Goal: Information Seeking & Learning: Learn about a topic

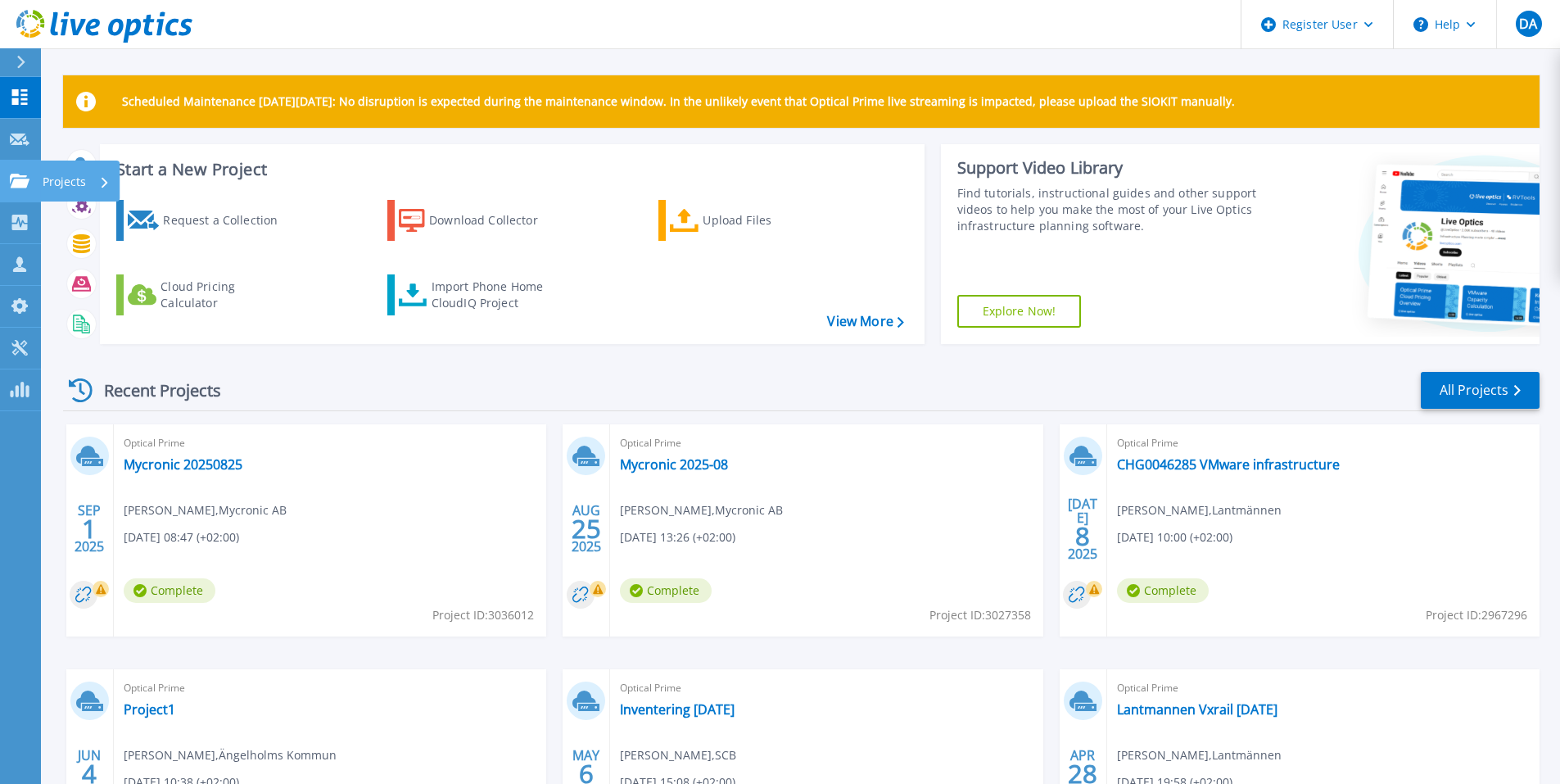
click at [17, 182] on icon at bounding box center [20, 180] width 20 height 14
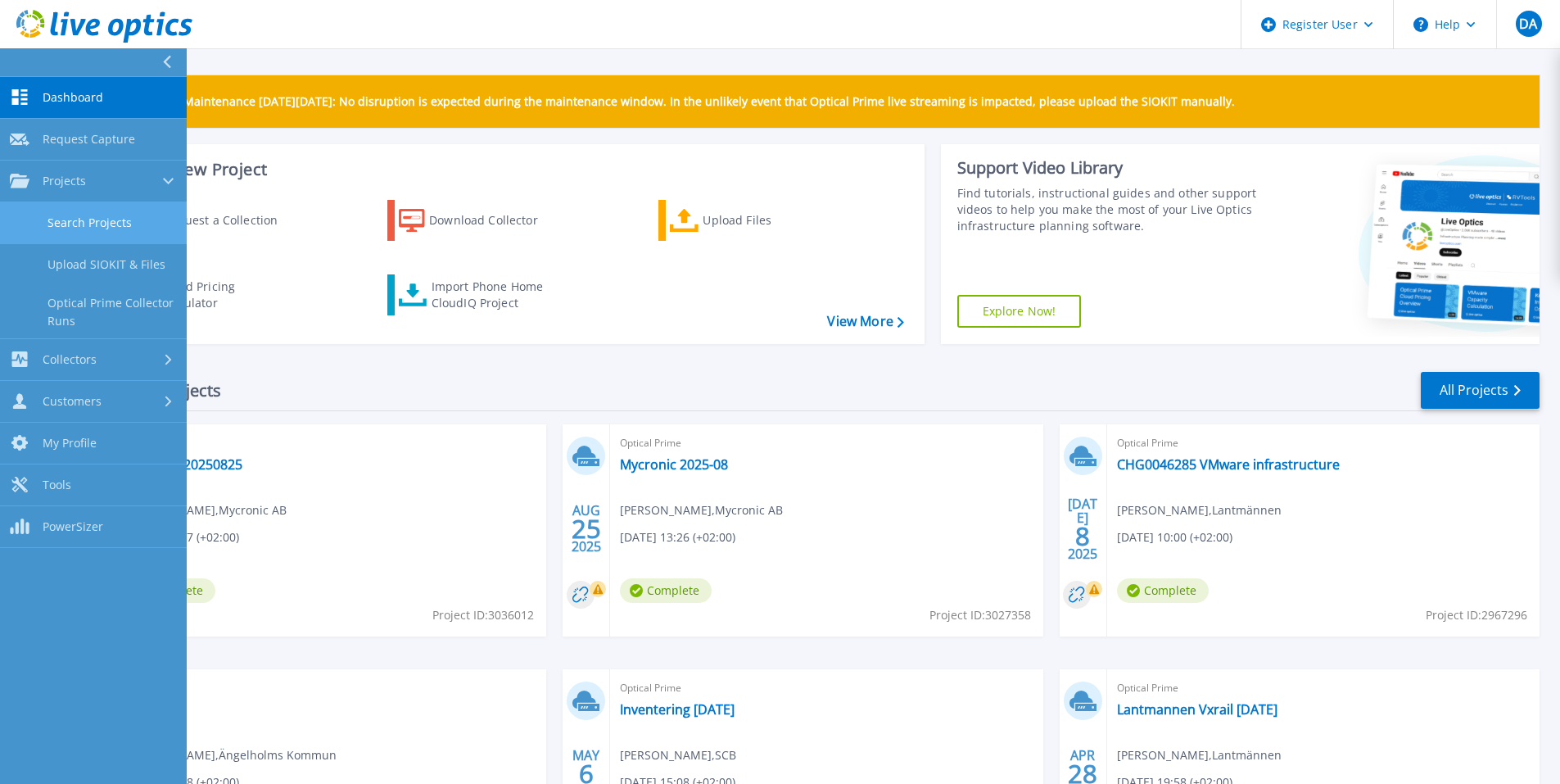
click at [98, 225] on link "Search Projects" at bounding box center [93, 222] width 187 height 42
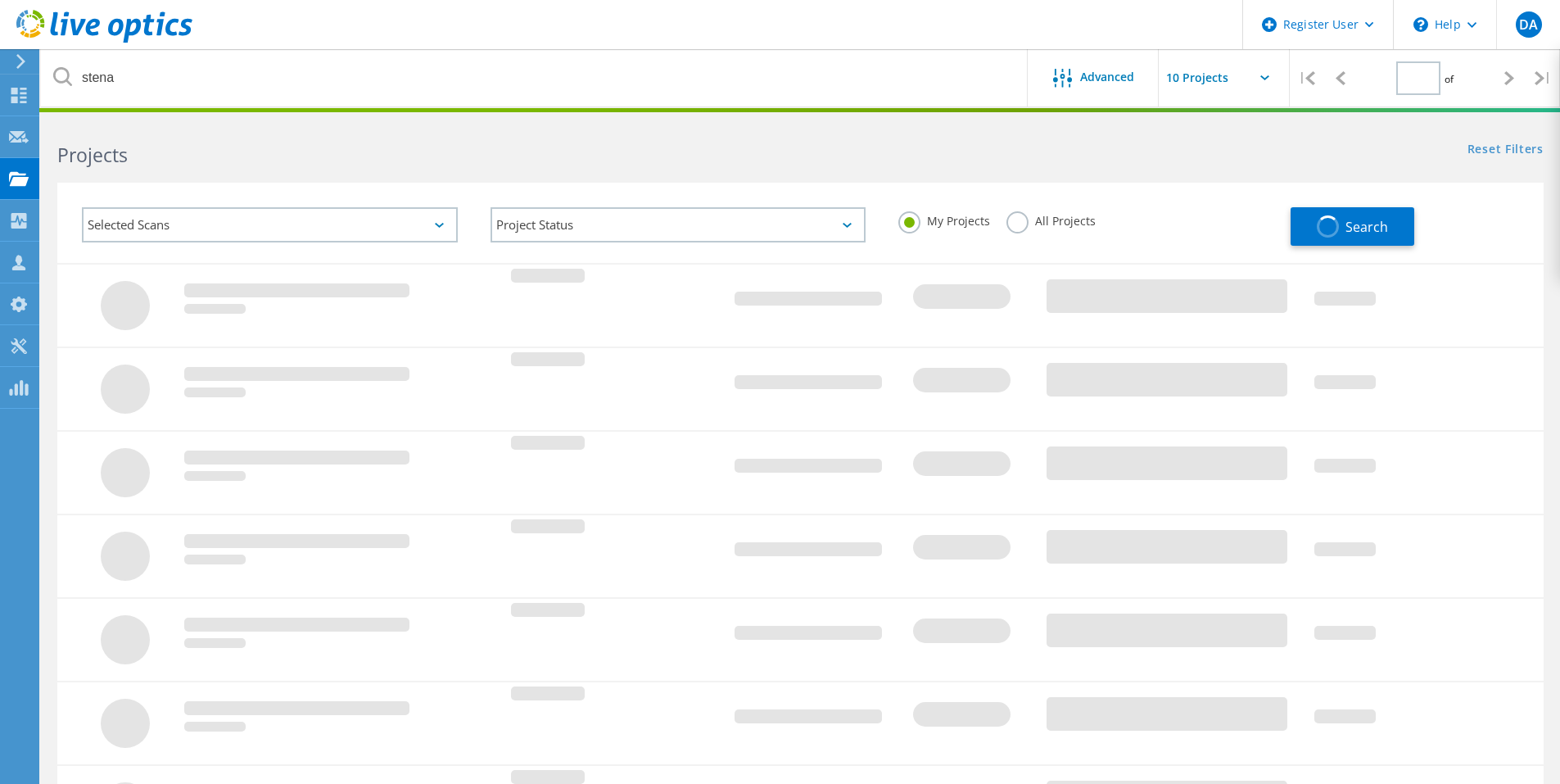
type input "1"
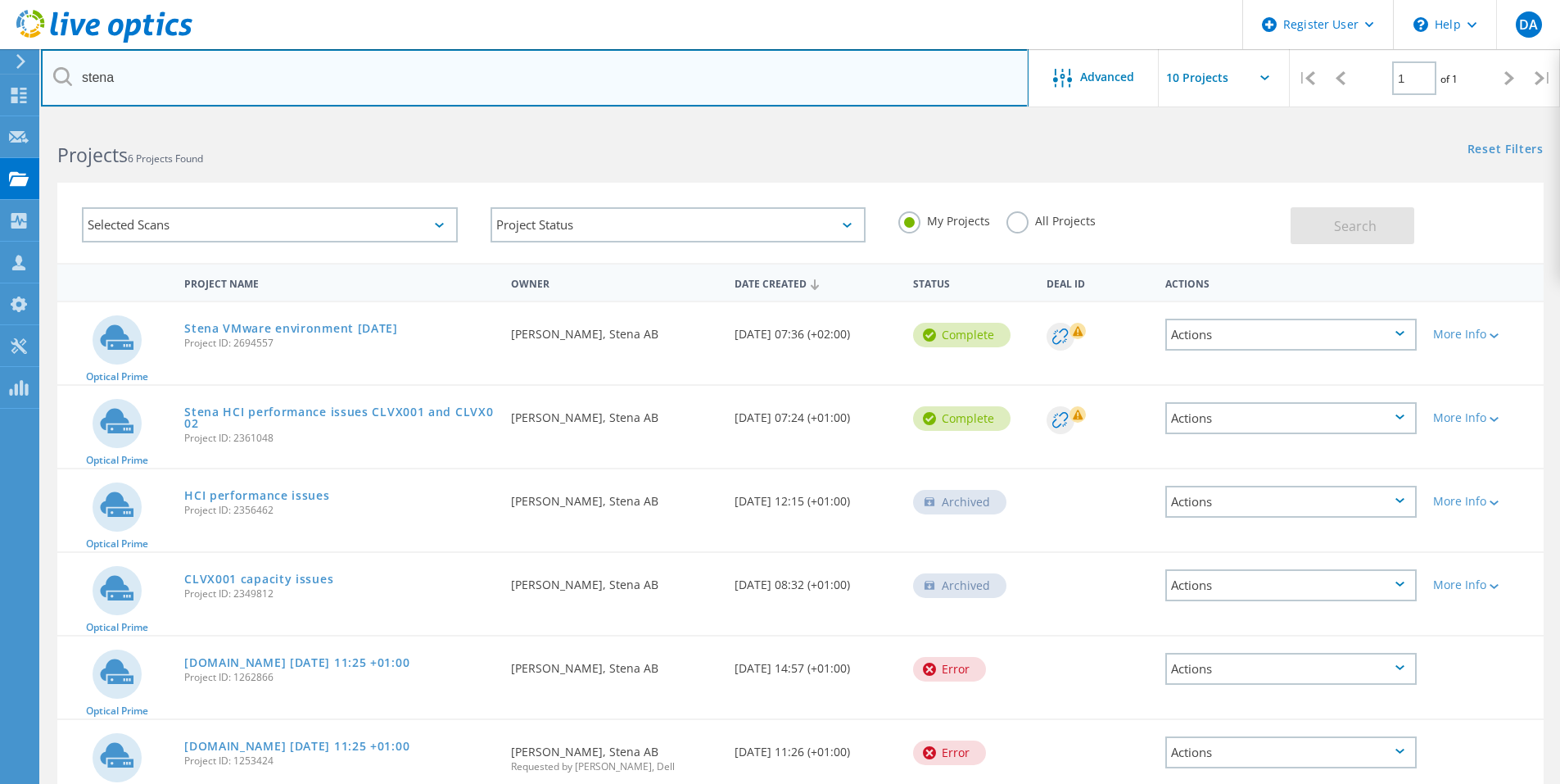
drag, startPoint x: 184, startPoint y: 78, endPoint x: 10, endPoint y: 60, distance: 174.9
click at [10, 119] on div "Register User \n Help Explore Helpful Articles Contact Support DA Dell User Dav…" at bounding box center [780, 494] width 1560 height 751
type input "s"
type input "peab"
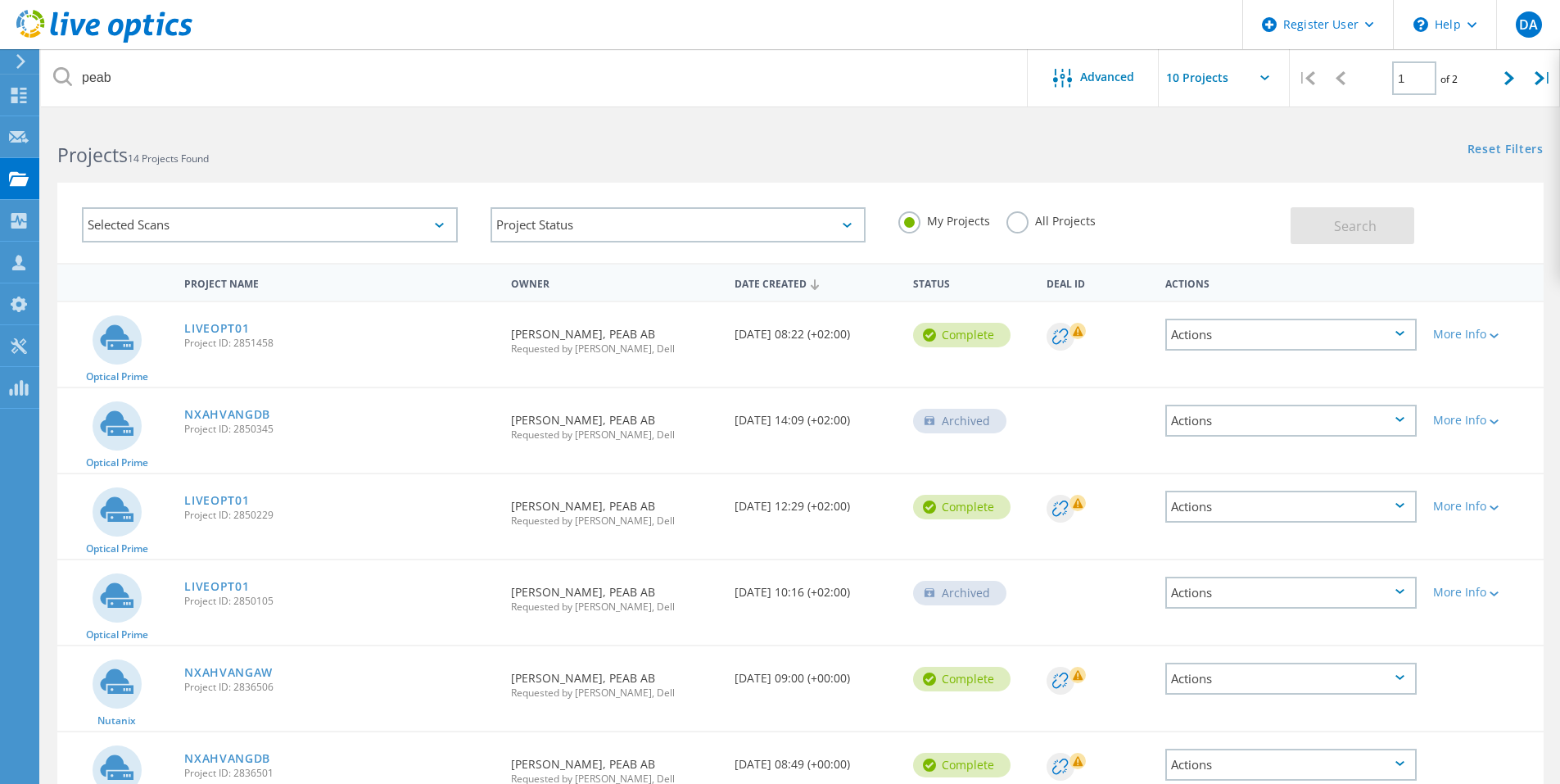
click at [1021, 235] on div "My Projects All Projects" at bounding box center [1086, 221] width 408 height 61
click at [1016, 221] on label "All Projects" at bounding box center [1052, 219] width 90 height 16
click at [0, 0] on input "All Projects" at bounding box center [0, 0] width 0 height 0
click at [1322, 221] on button "Search" at bounding box center [1352, 225] width 123 height 36
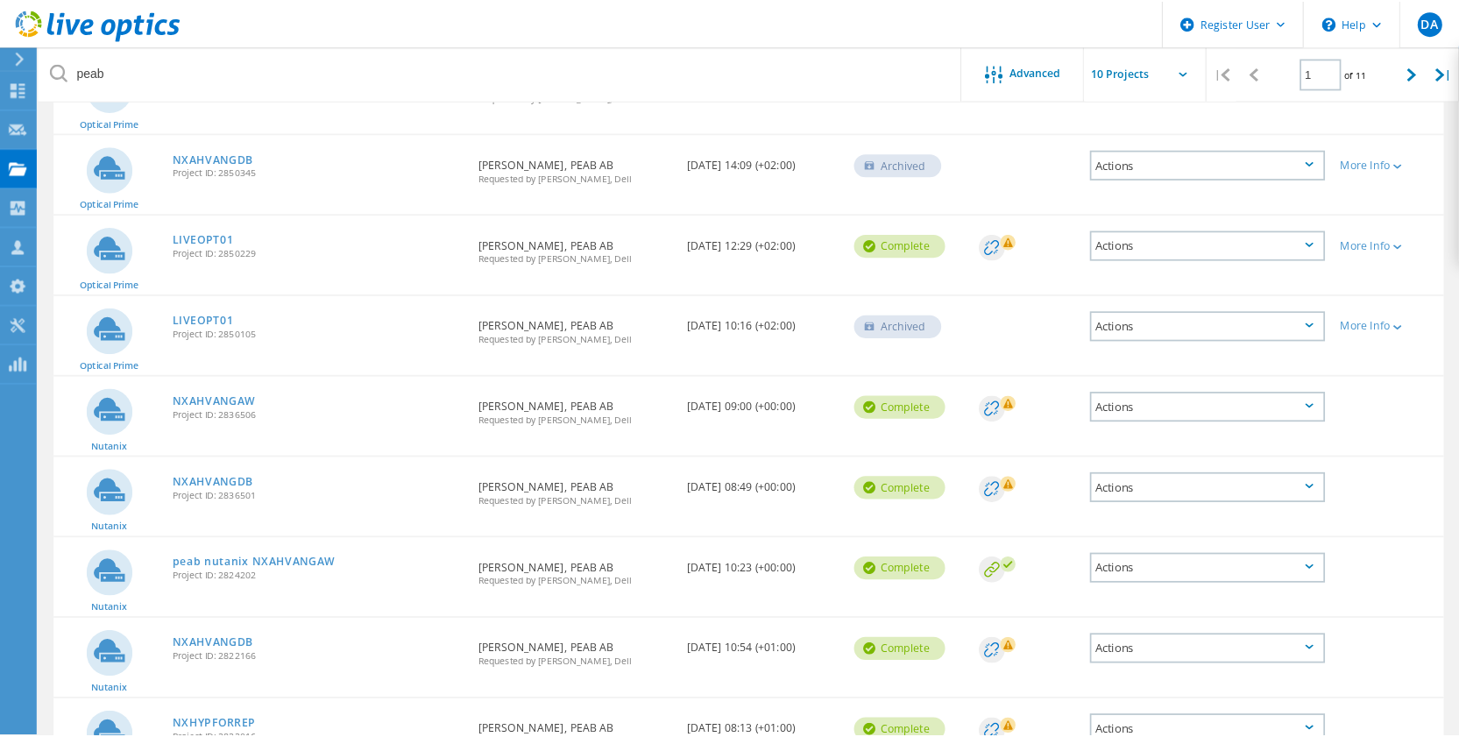
scroll to position [175, 0]
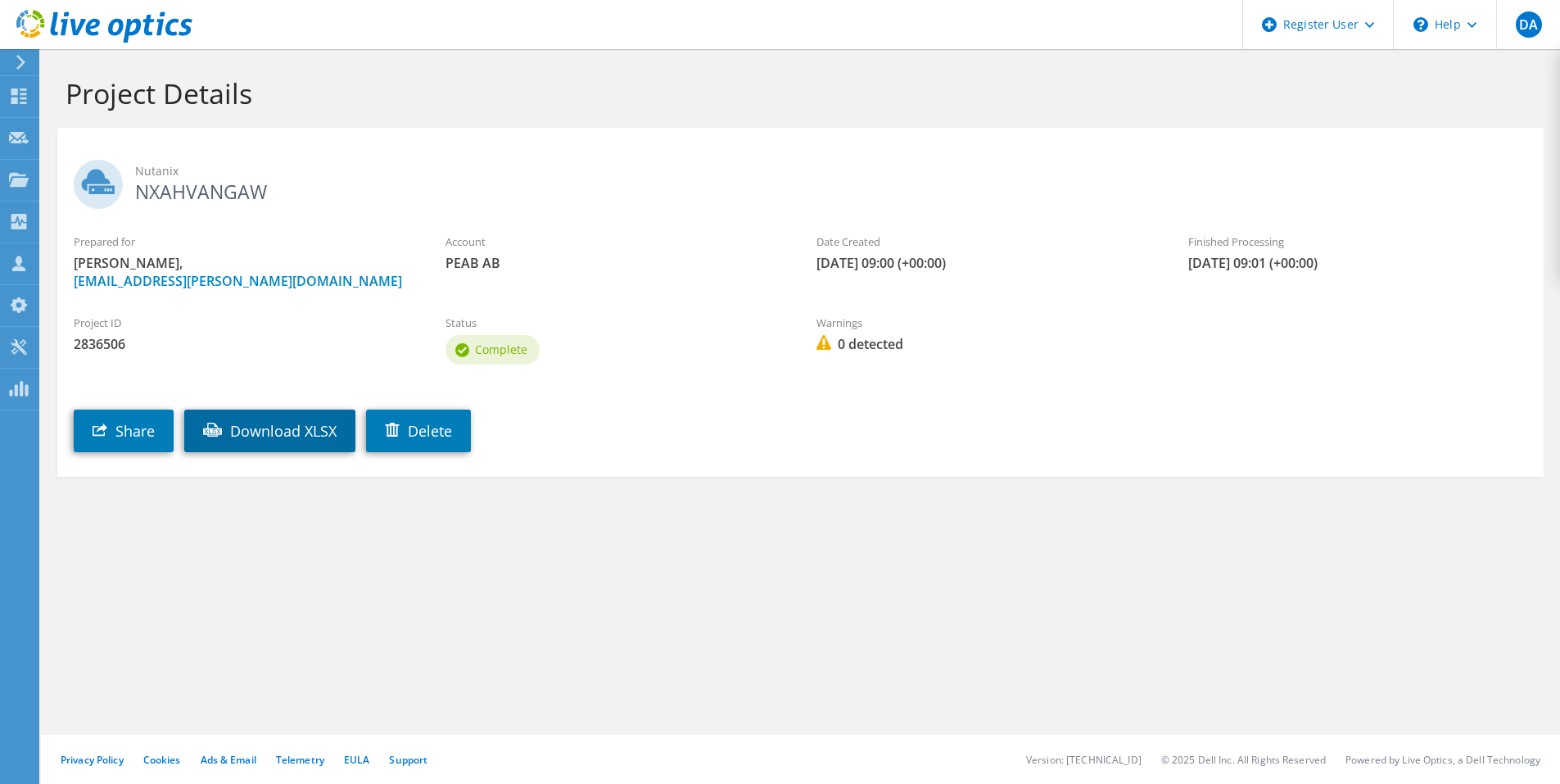
click at [288, 440] on link "Download XLSX" at bounding box center [269, 431] width 171 height 43
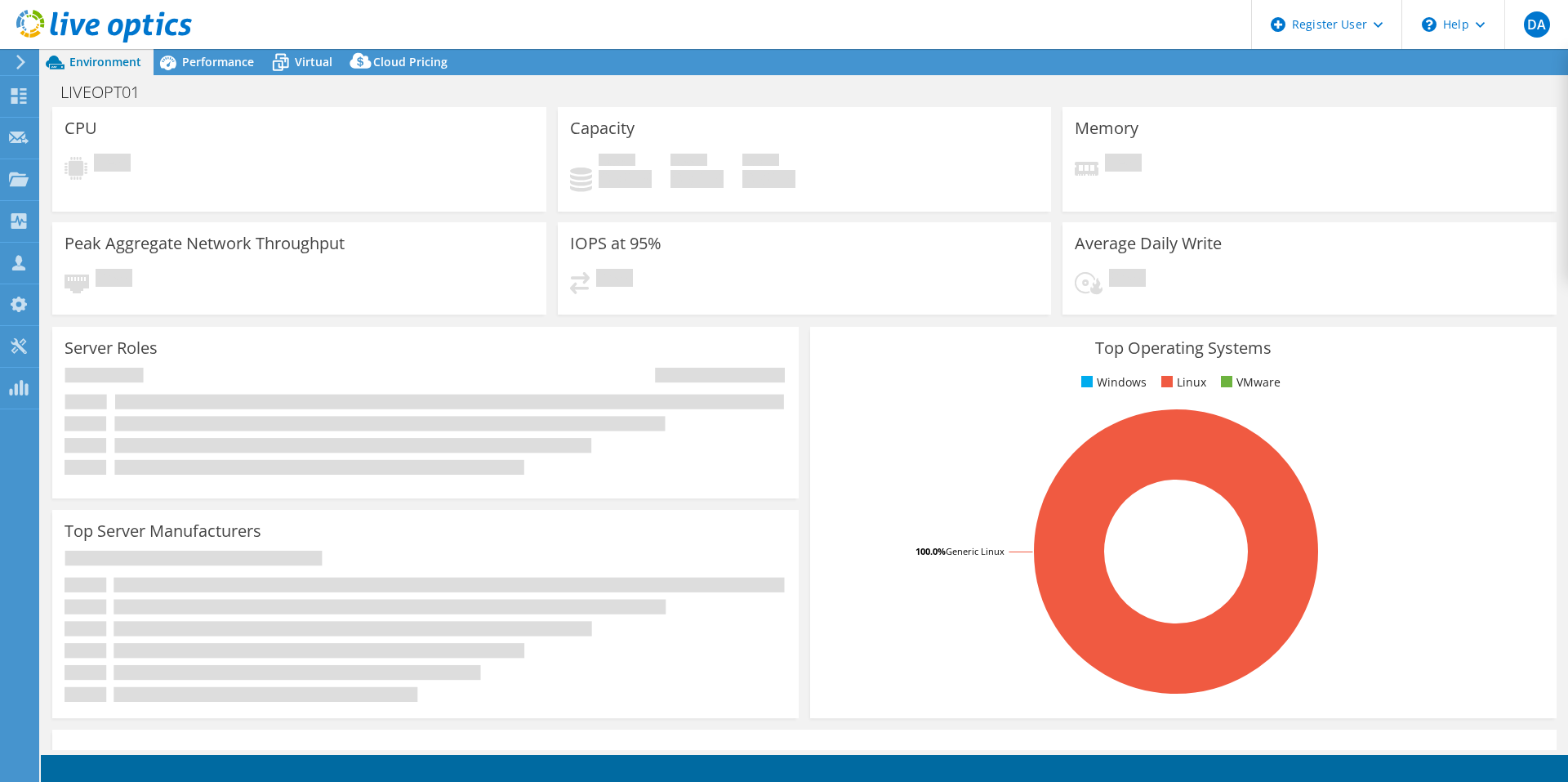
select select "EUFrankfurt"
select select "USD"
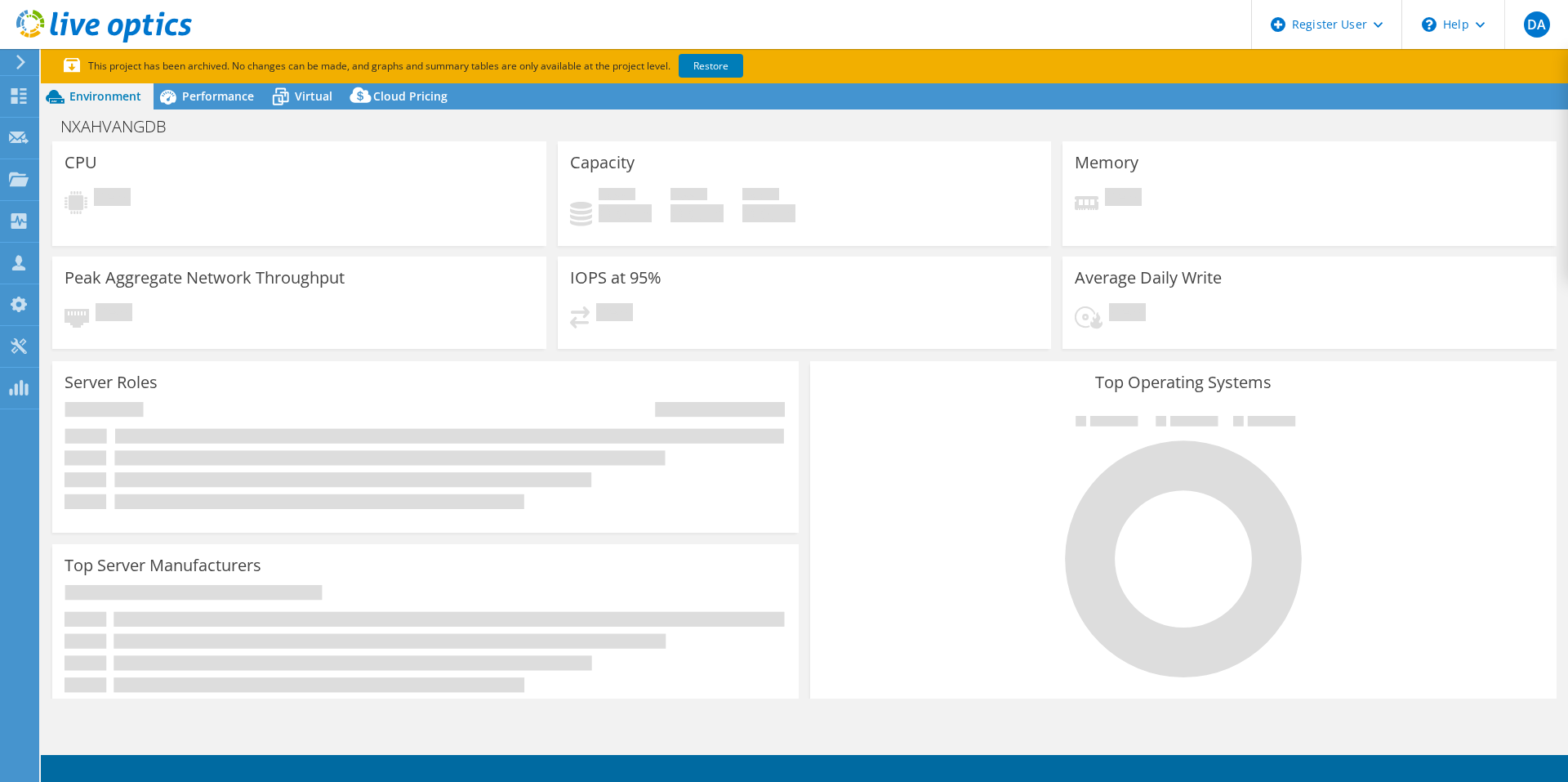
select select "USD"
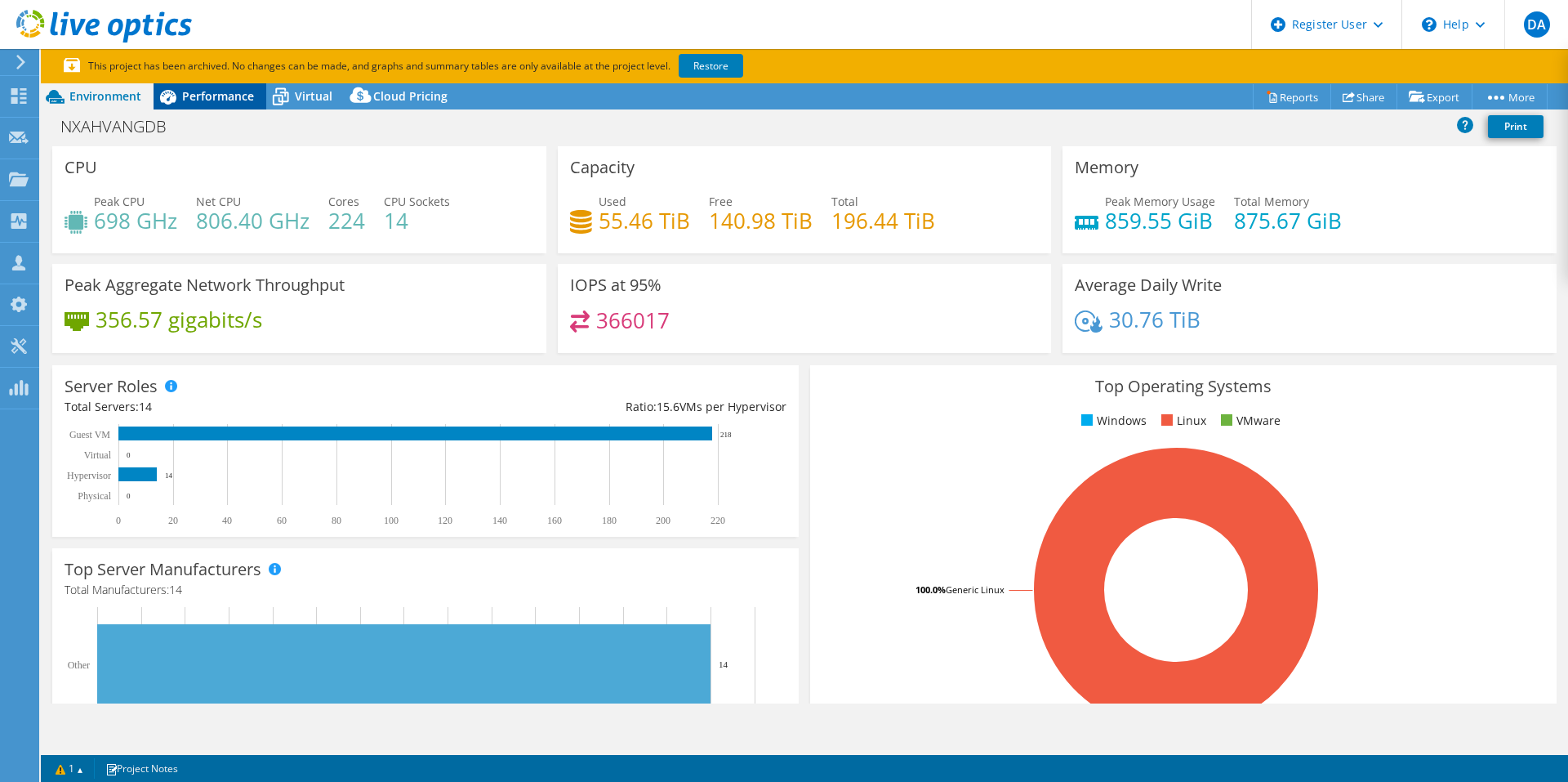
click at [233, 104] on div "Performance" at bounding box center [210, 96] width 113 height 26
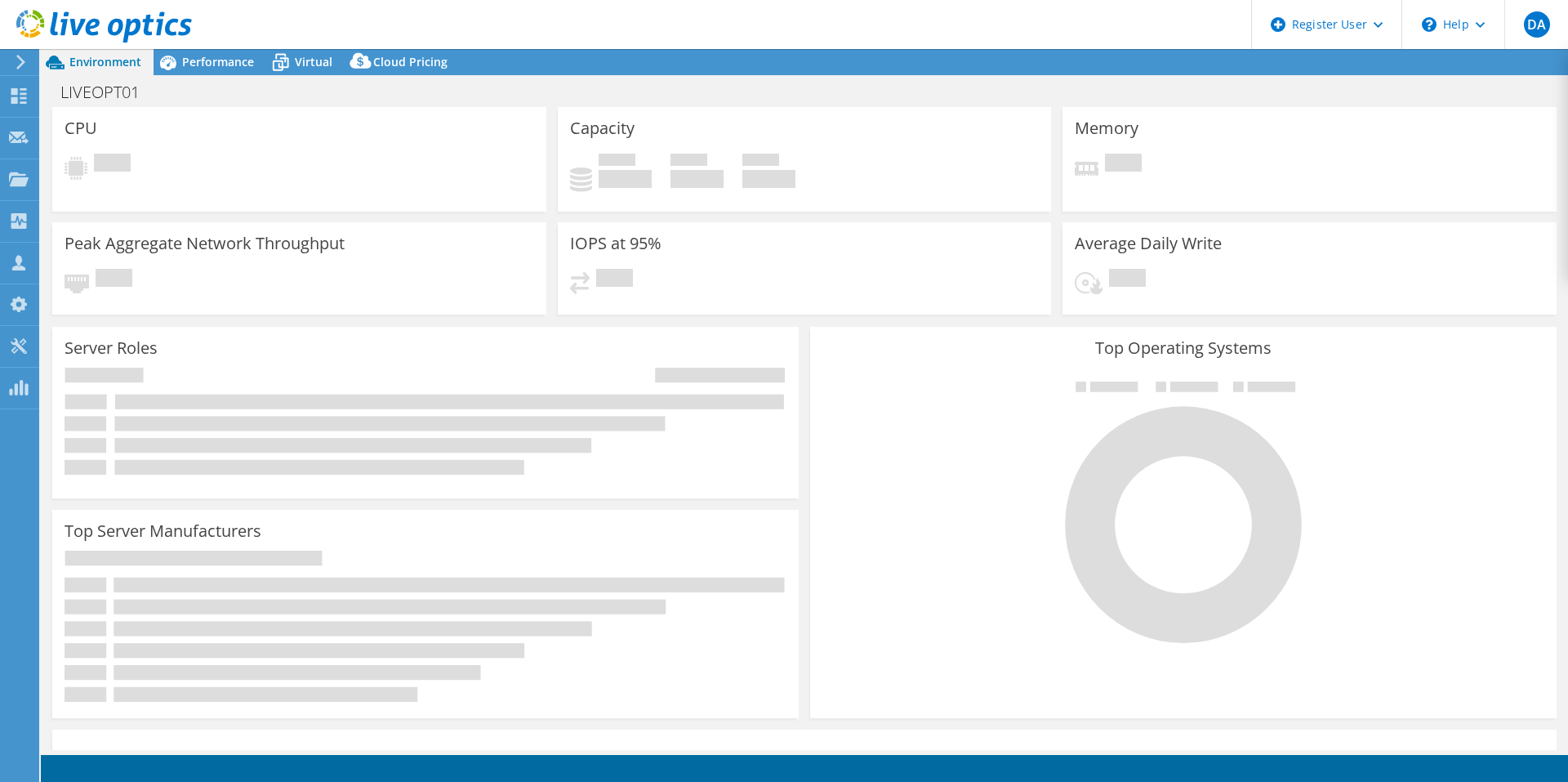
select select "USD"
select select "EUFrankfurt"
select select "SEK"
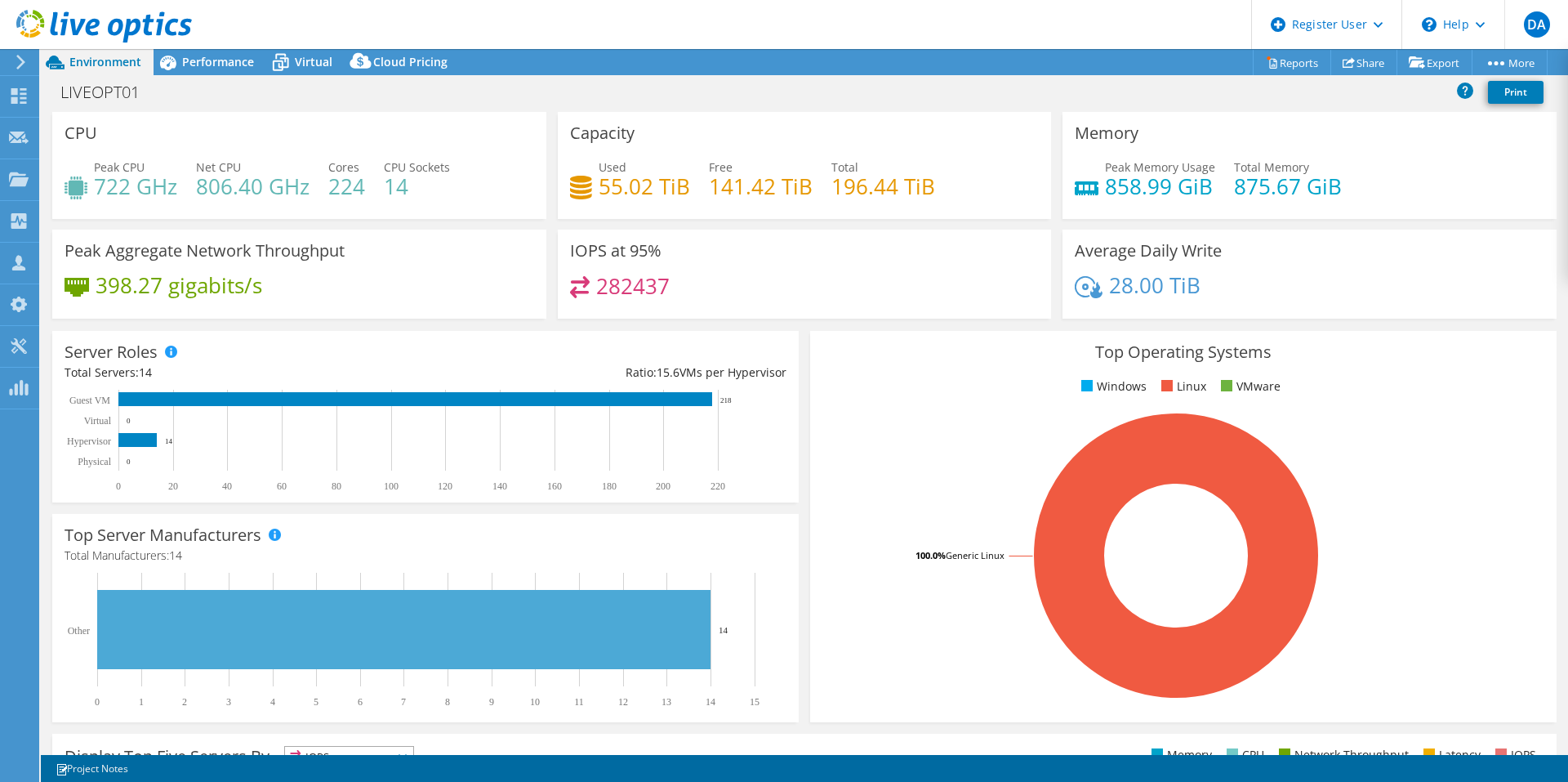
click at [419, 338] on div "Server Roles Physical Servers represent bare metal servers that were targets of…" at bounding box center [425, 417] width 746 height 171
click at [211, 69] on div "Performance" at bounding box center [210, 62] width 113 height 26
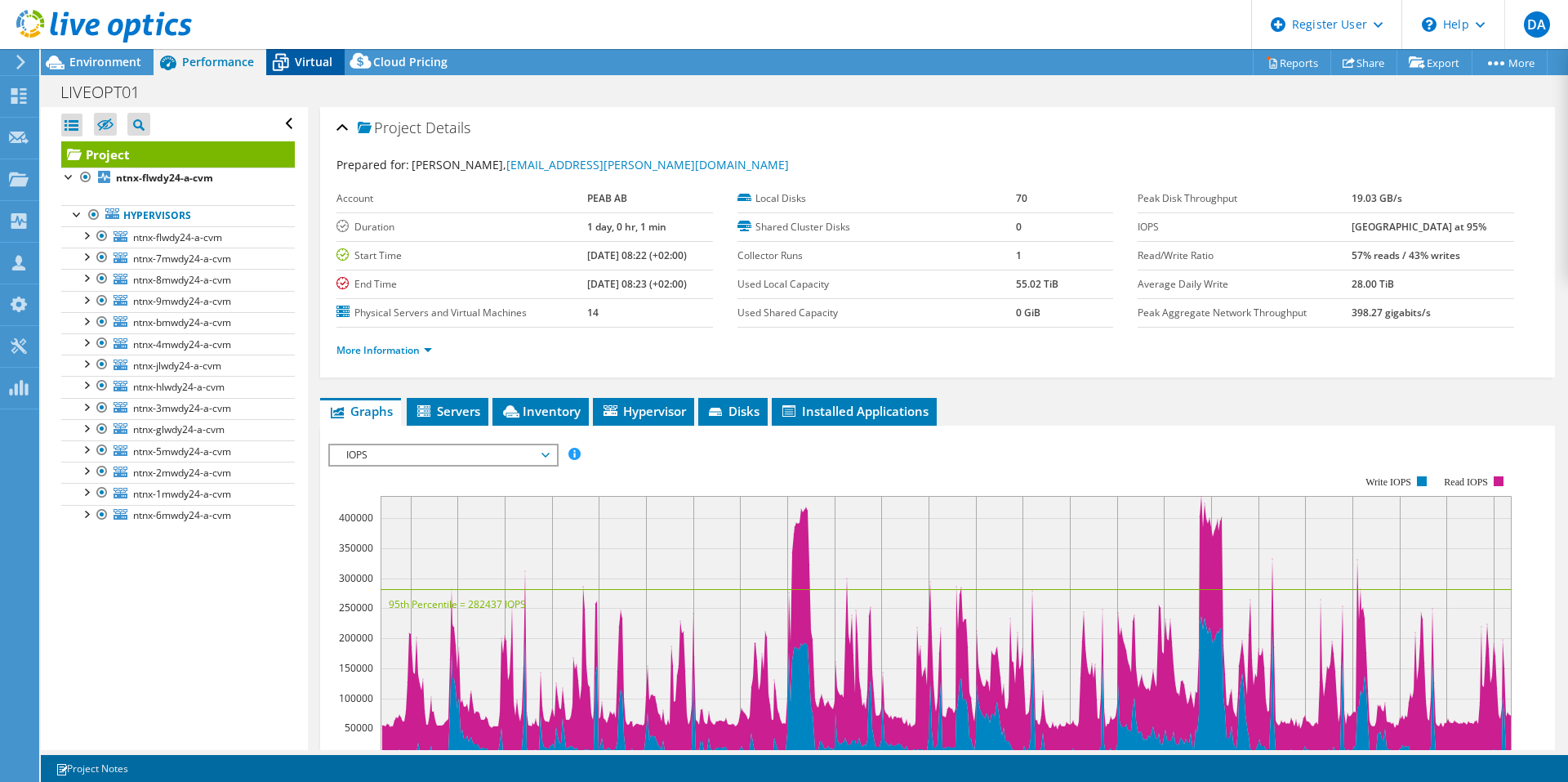
click at [294, 69] on div "Virtual" at bounding box center [306, 62] width 78 height 26
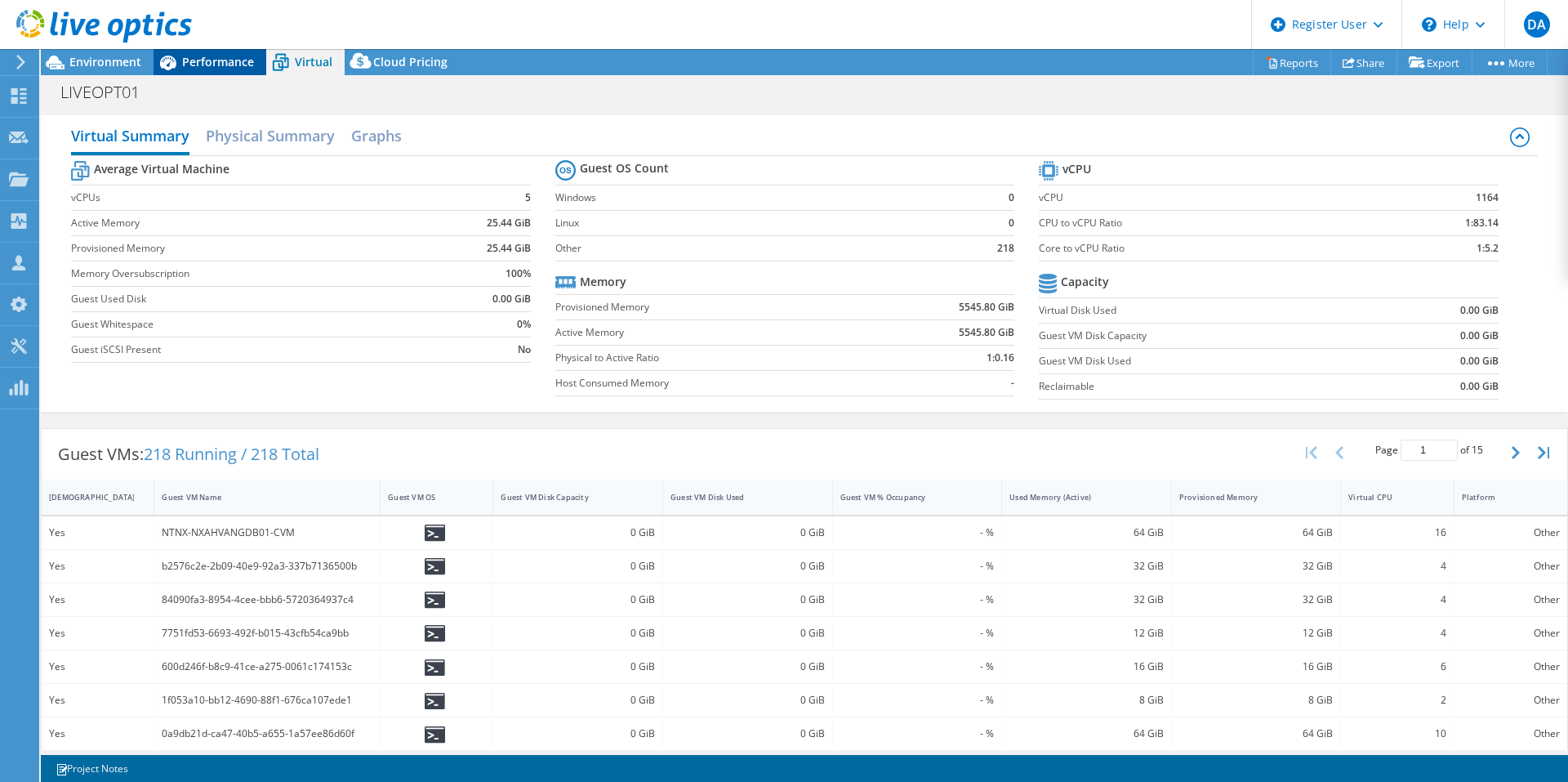
click at [206, 61] on span "Performance" at bounding box center [217, 62] width 72 height 16
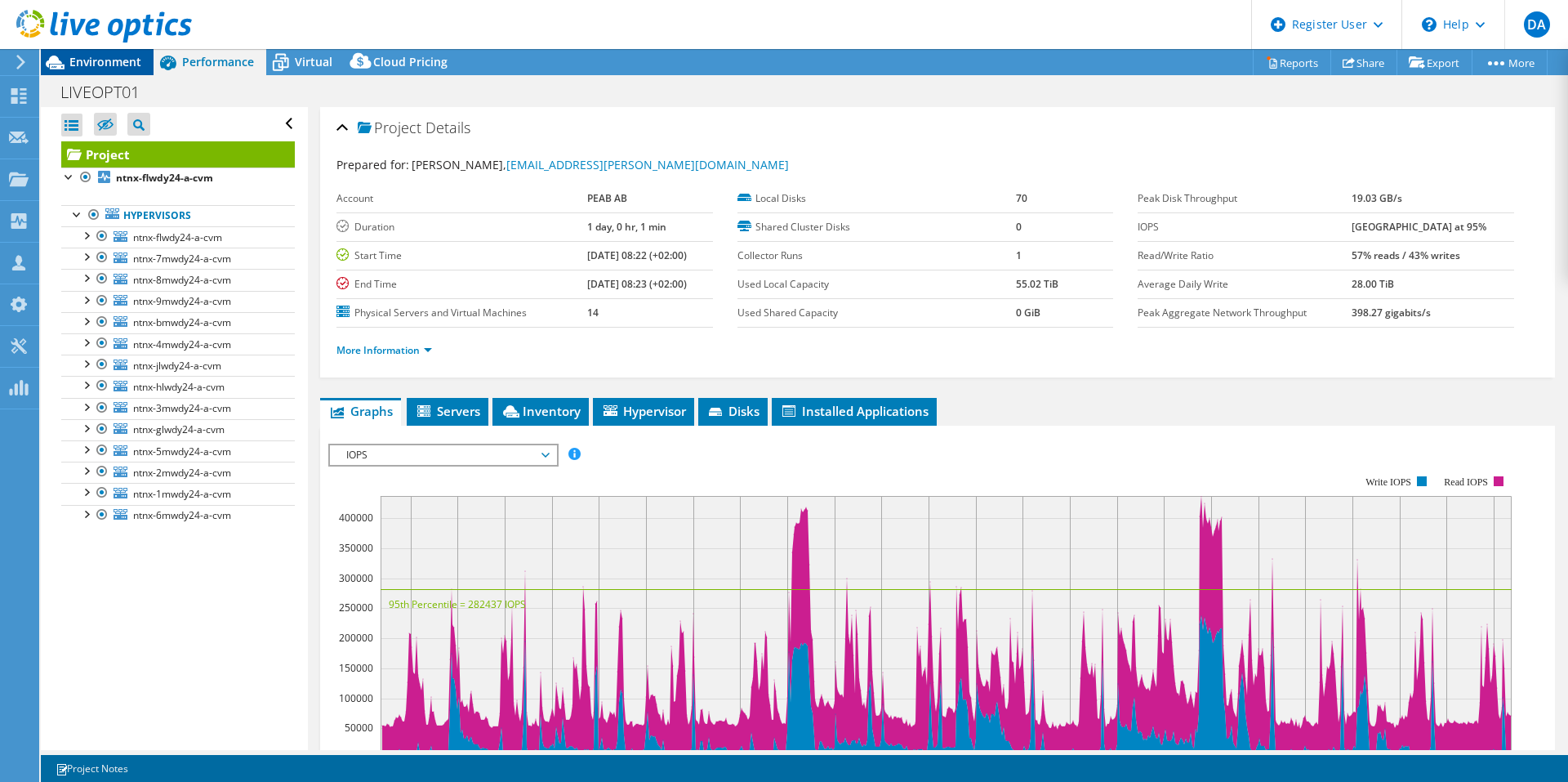
click at [114, 56] on span "Environment" at bounding box center [104, 62] width 72 height 16
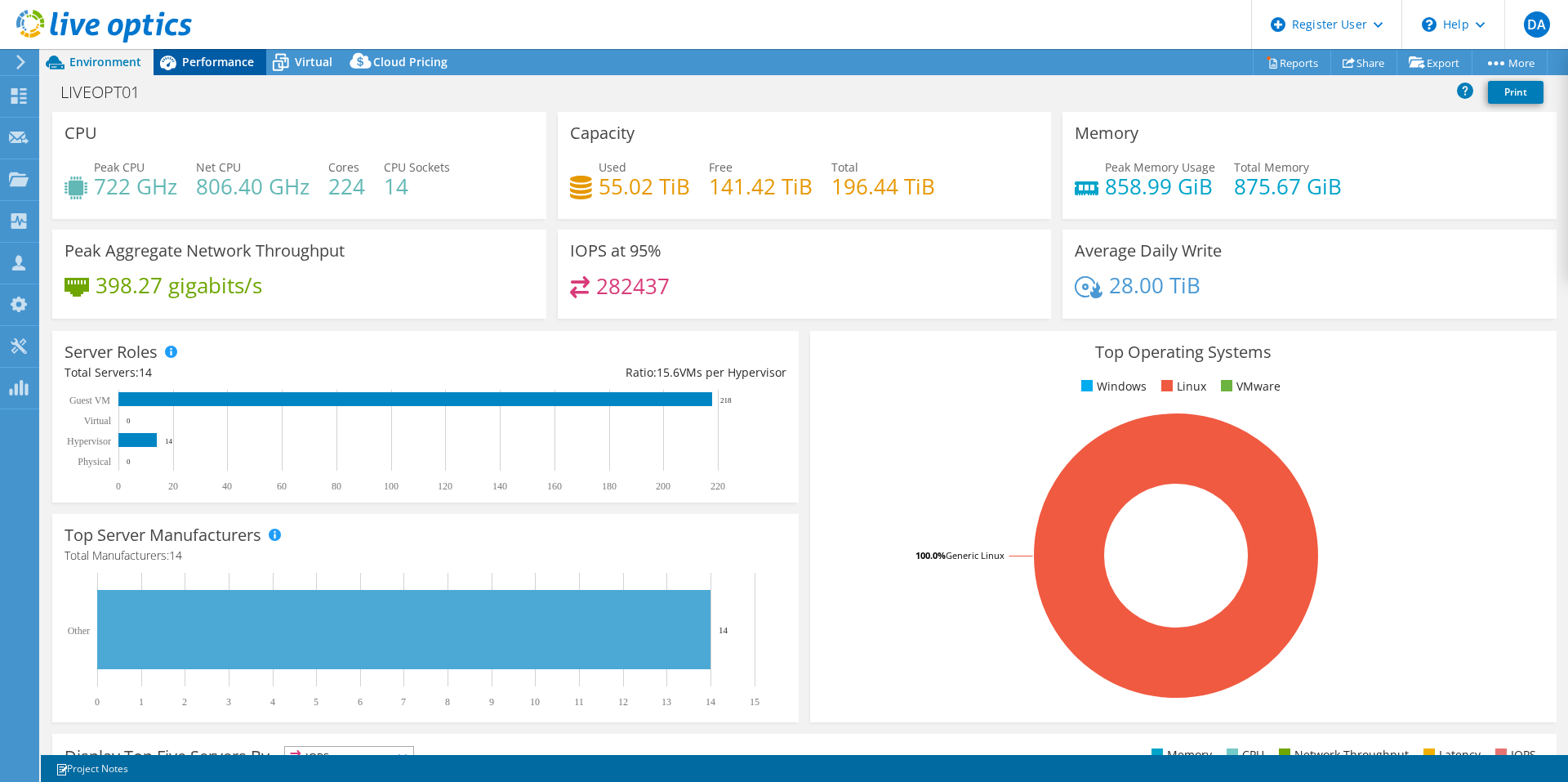
click at [210, 66] on span "Performance" at bounding box center [217, 62] width 72 height 16
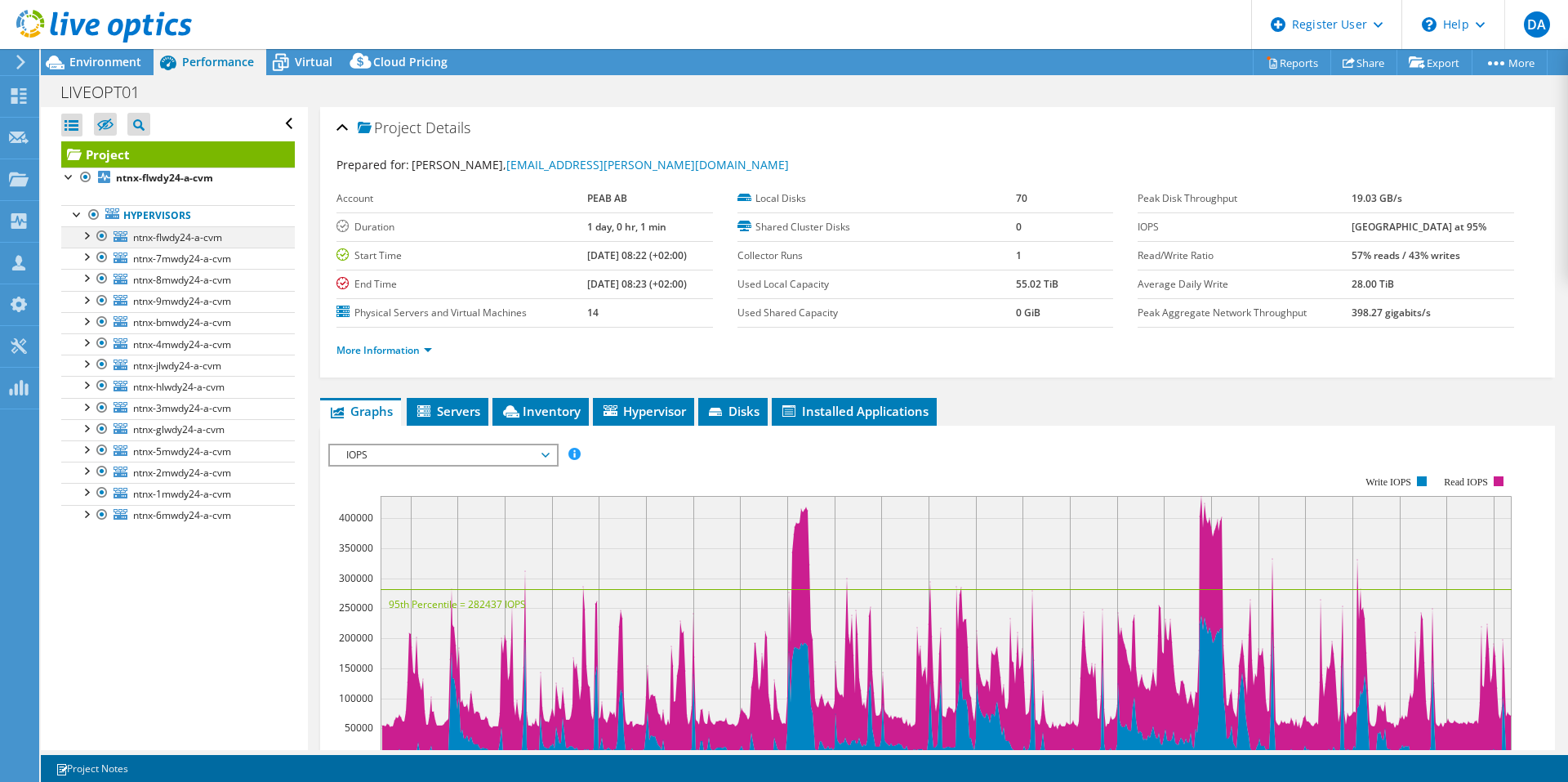
click at [84, 231] on div at bounding box center [86, 235] width 17 height 17
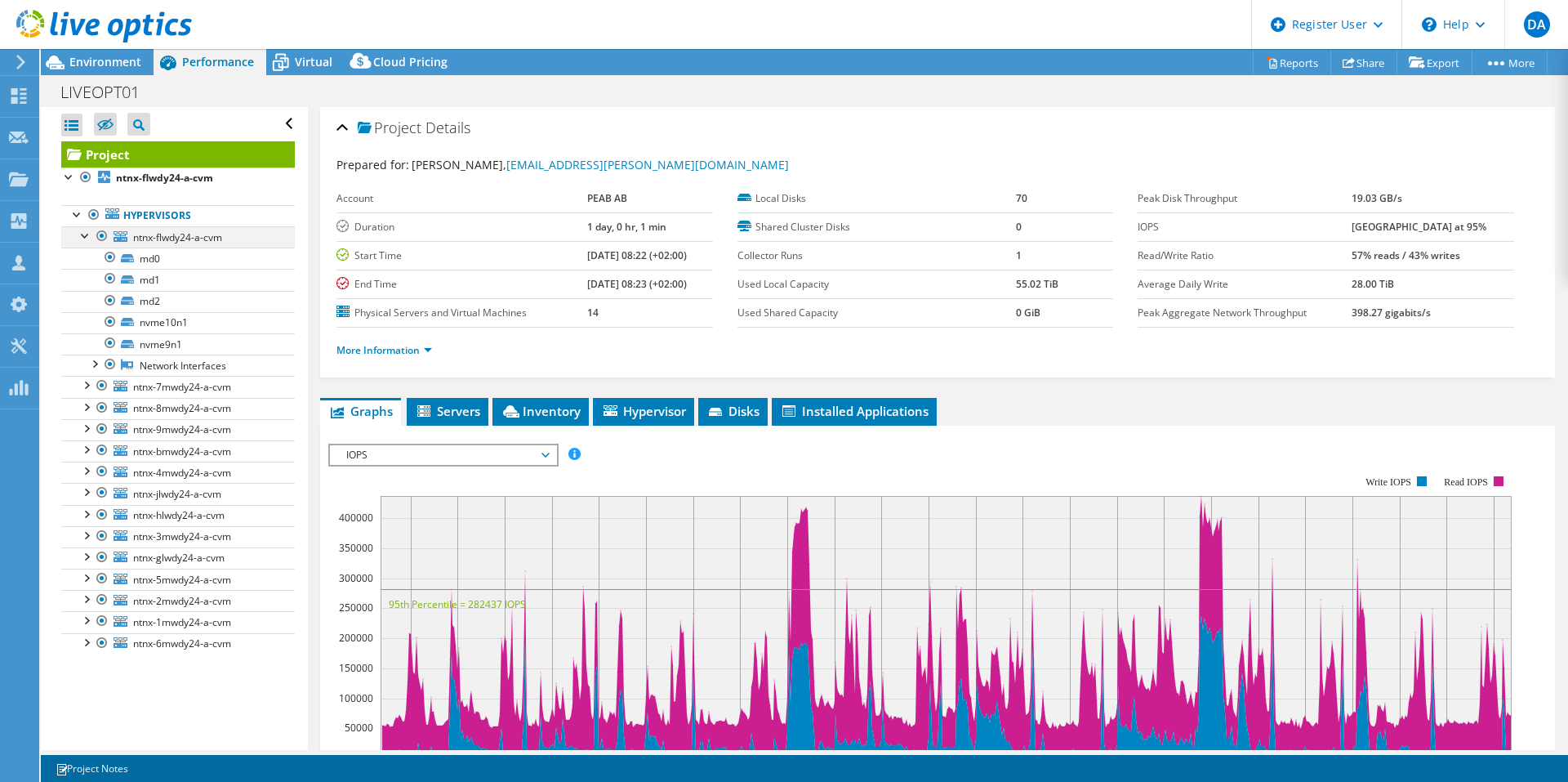
click at [84, 240] on div at bounding box center [86, 235] width 17 height 17
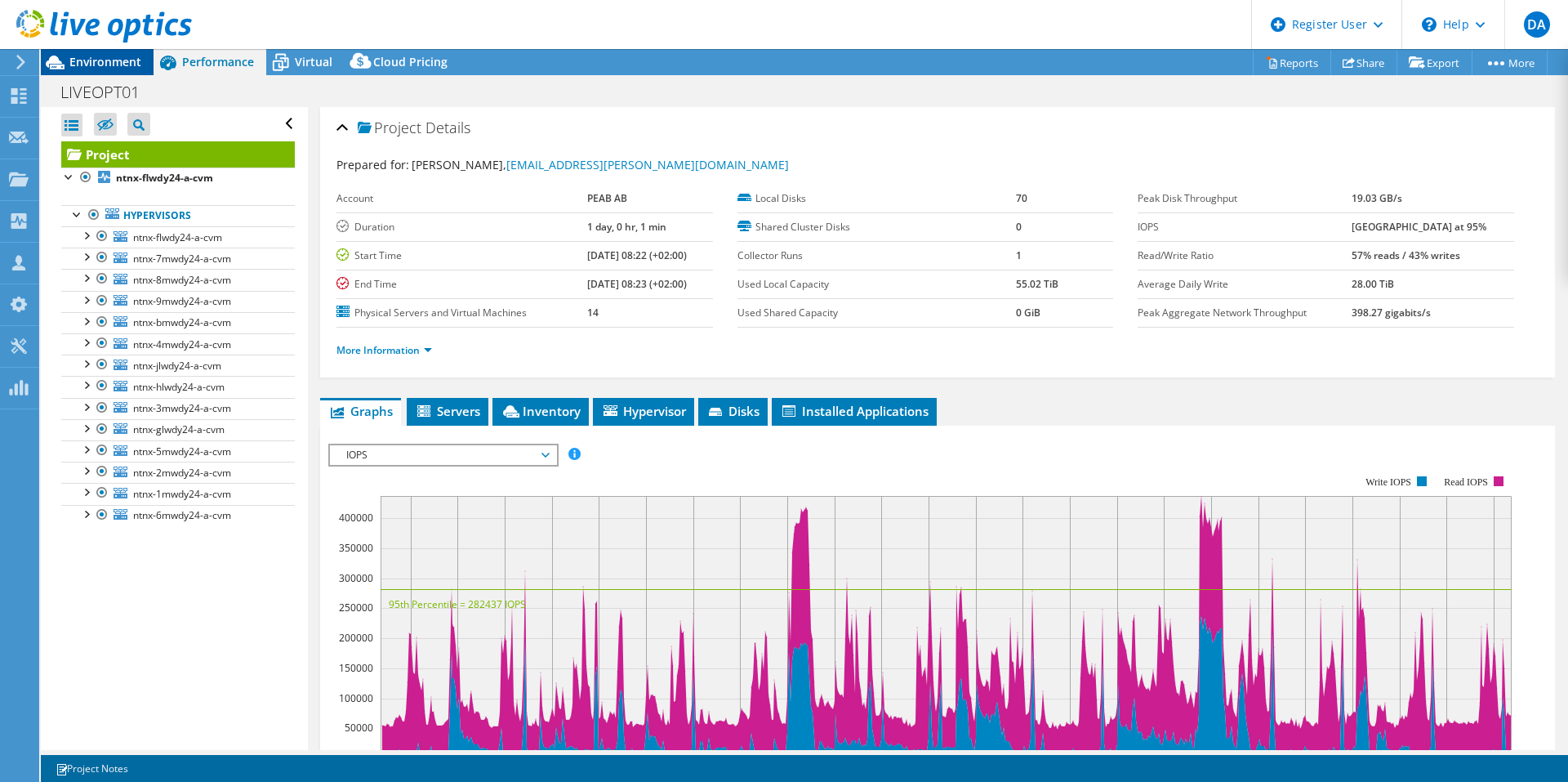
click at [110, 69] on span "Environment" at bounding box center [104, 62] width 72 height 16
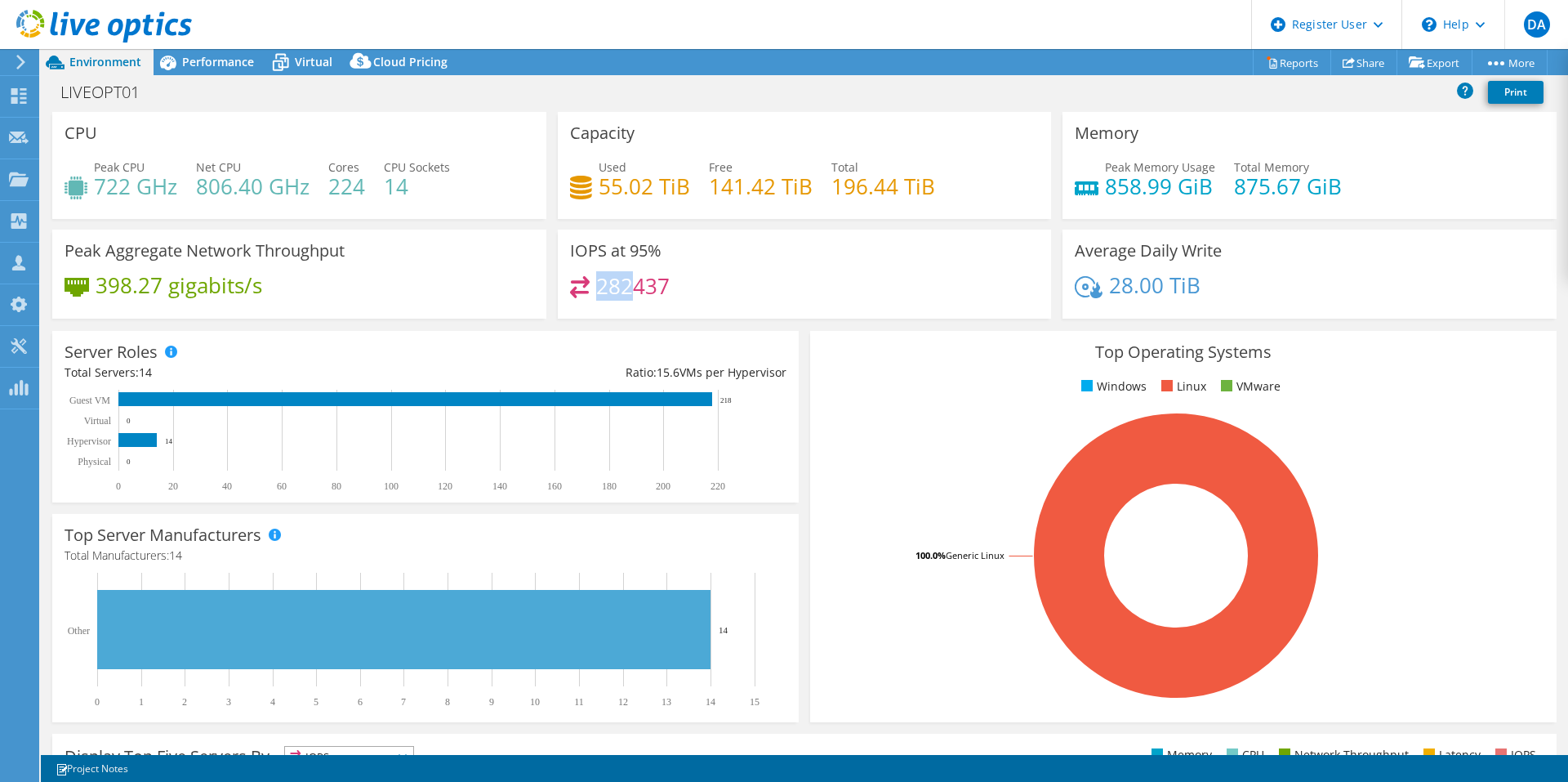
drag, startPoint x: 628, startPoint y: 286, endPoint x: 593, endPoint y: 286, distance: 35.0
click at [596, 286] on h4 "282437" at bounding box center [633, 285] width 74 height 18
click at [394, 343] on div "Server Roles Physical Servers represent bare metal servers that were targets of…" at bounding box center [425, 417] width 746 height 171
click at [303, 66] on span "Virtual" at bounding box center [313, 62] width 37 height 16
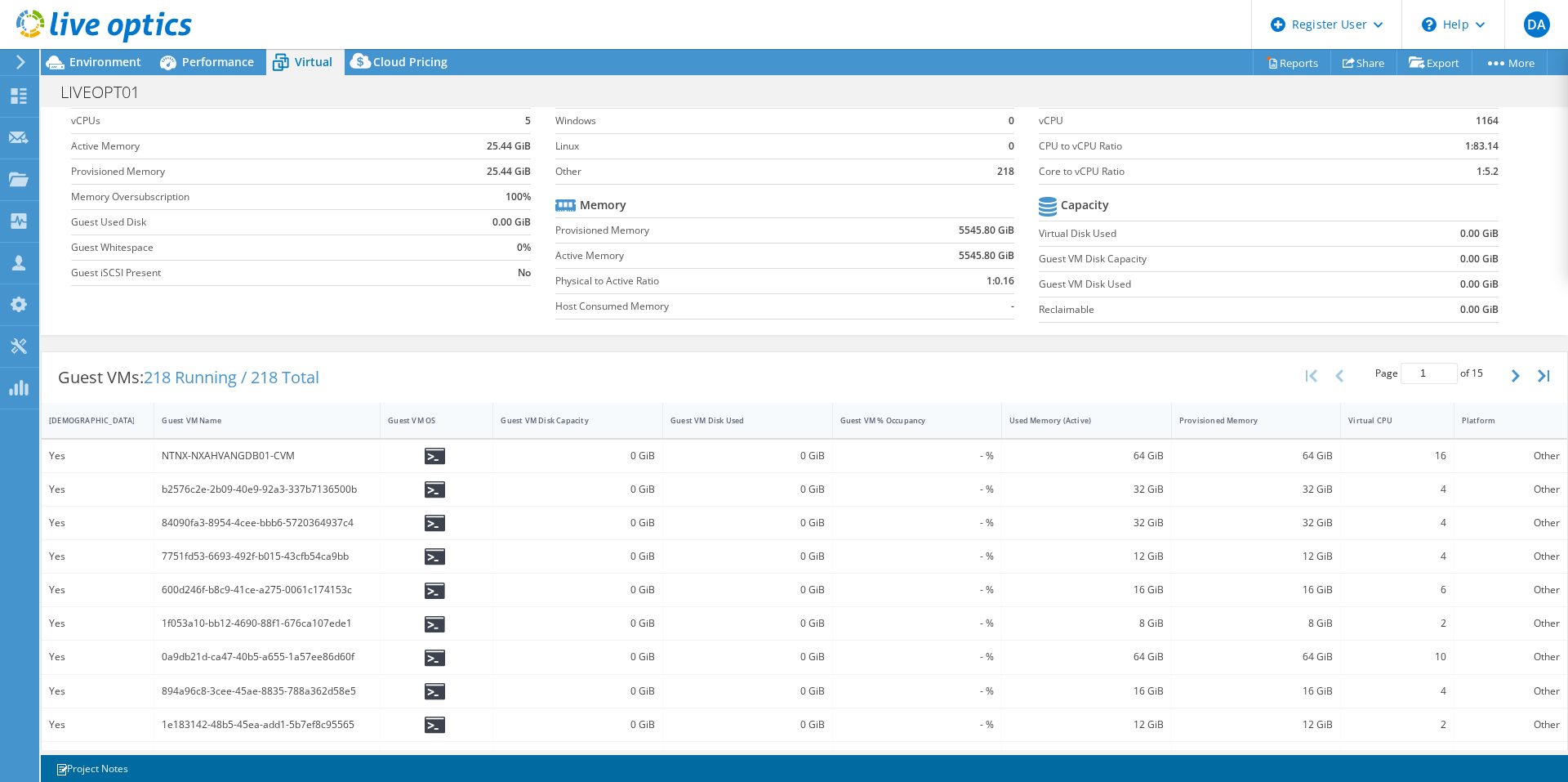
scroll to position [163, 0]
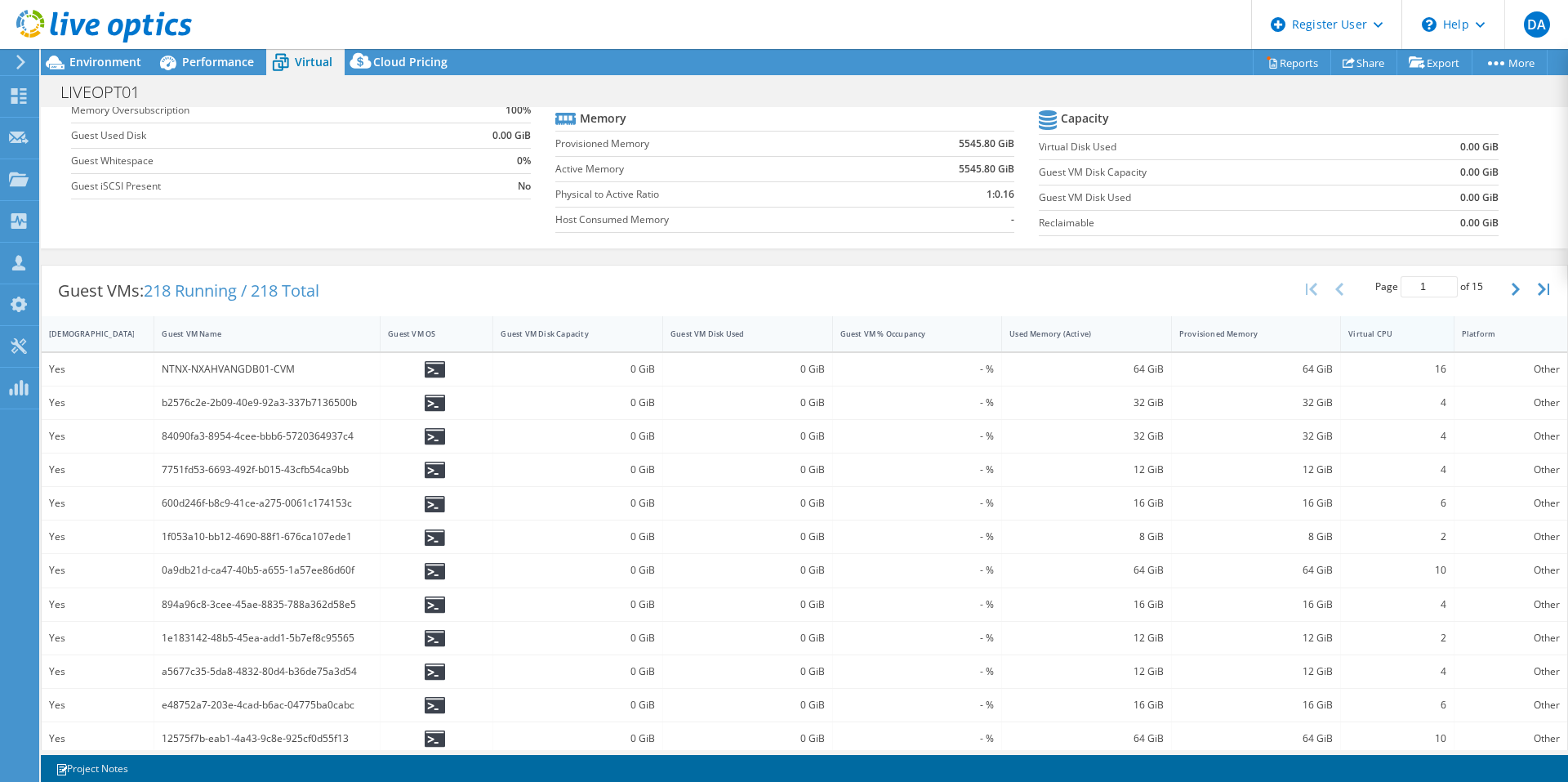
click at [1341, 337] on div "Virtual CPU" at bounding box center [1386, 333] width 92 height 25
drag, startPoint x: 529, startPoint y: 334, endPoint x: 611, endPoint y: 335, distance: 82.0
click at [529, 335] on div "Guest VM Disk Capacity" at bounding box center [567, 333] width 135 height 10
click at [723, 336] on div "Guest VM Disk Used" at bounding box center [737, 333] width 135 height 10
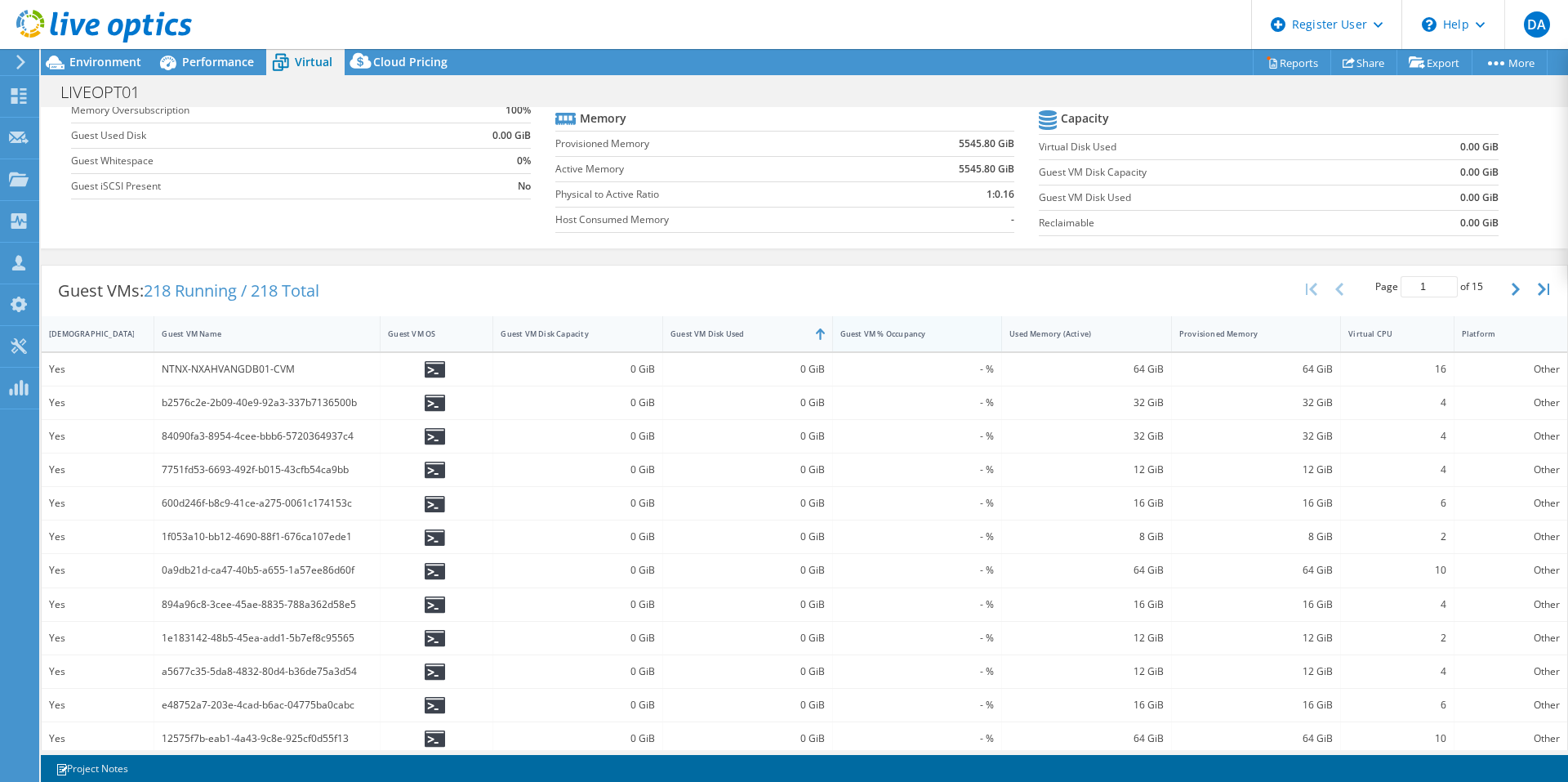
click at [833, 336] on div "Guest VM % Occupancy" at bounding box center [907, 333] width 149 height 25
click at [182, 339] on div "Guest VM Name" at bounding box center [257, 333] width 206 height 25
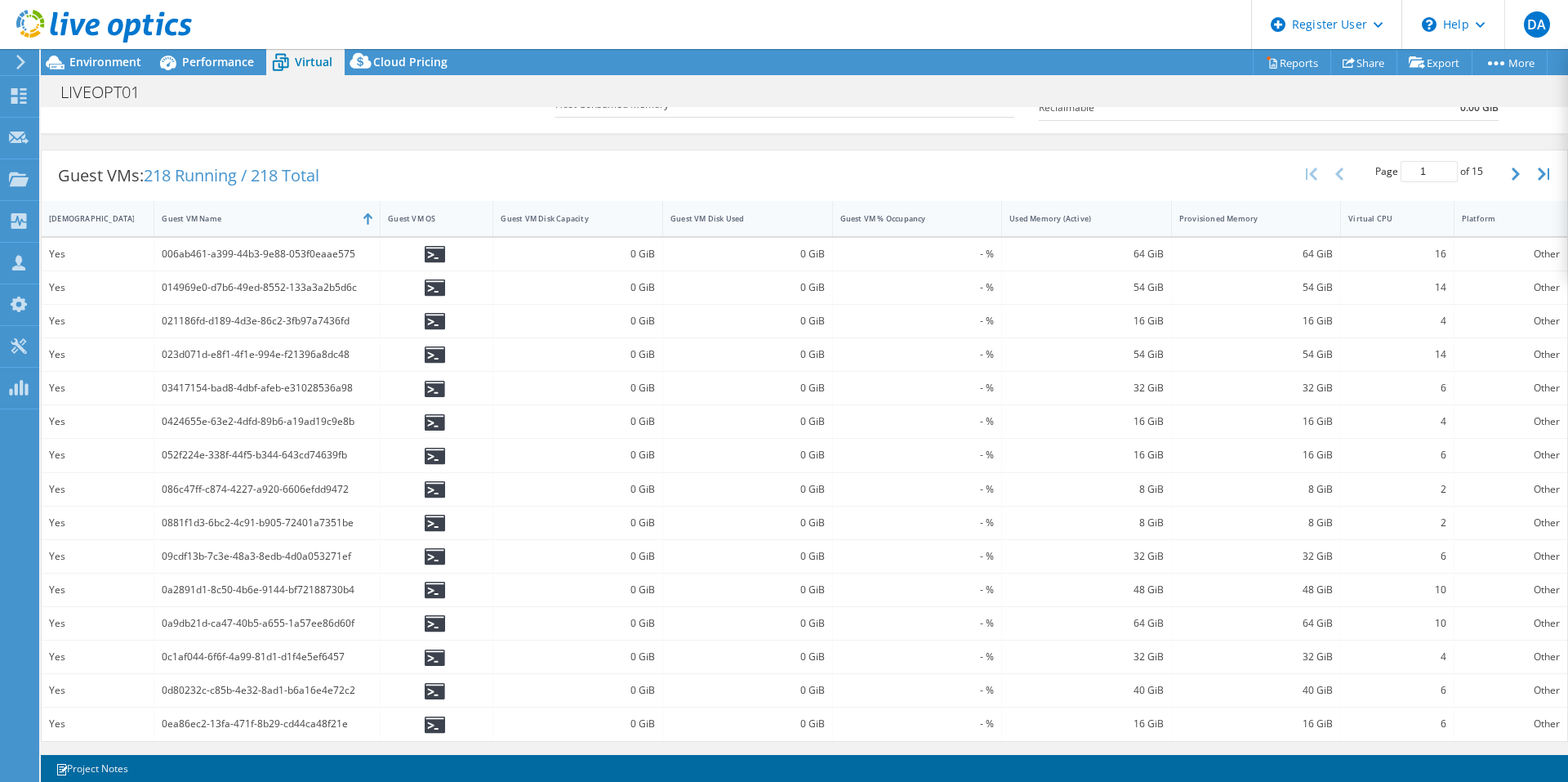
scroll to position [0, 0]
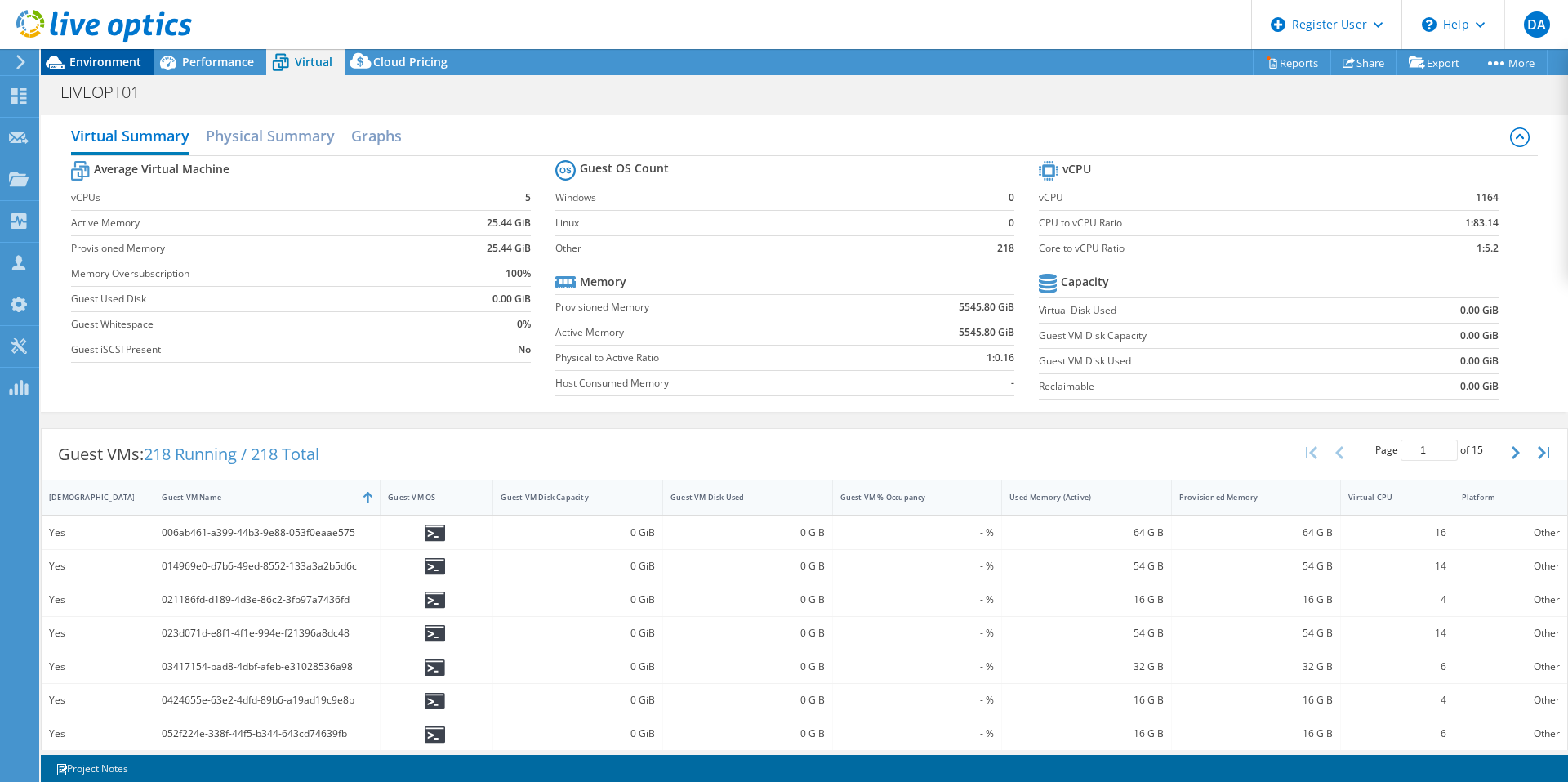
click at [68, 65] on icon at bounding box center [55, 62] width 29 height 29
